Goal: Information Seeking & Learning: Learn about a topic

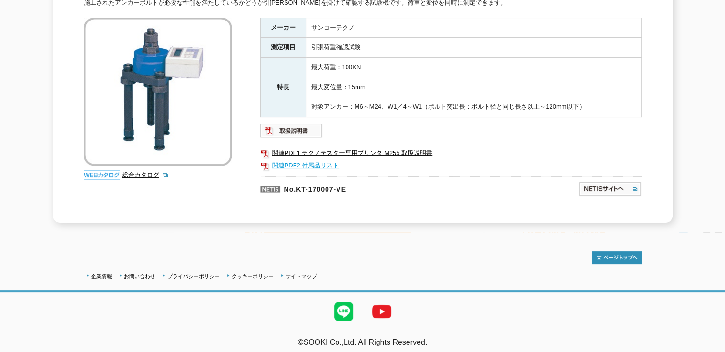
click at [308, 159] on link "関連PDF2 付属品リスト" at bounding box center [450, 165] width 381 height 12
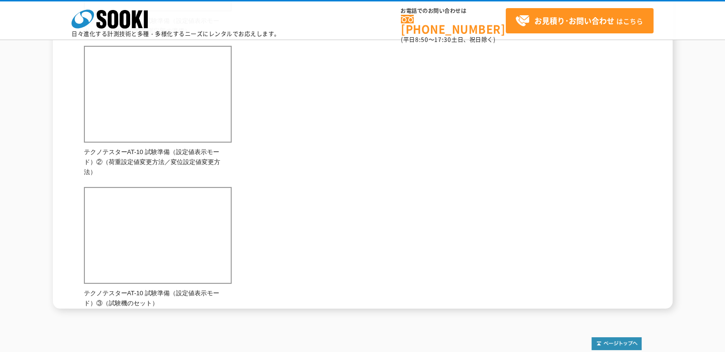
scroll to position [654, 0]
